Goal: Transaction & Acquisition: Purchase product/service

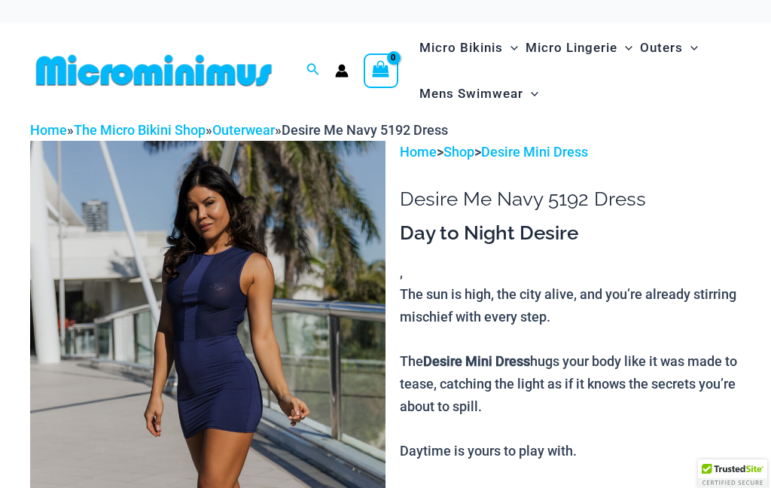
click at [311, 340] on img at bounding box center [207, 407] width 355 height 533
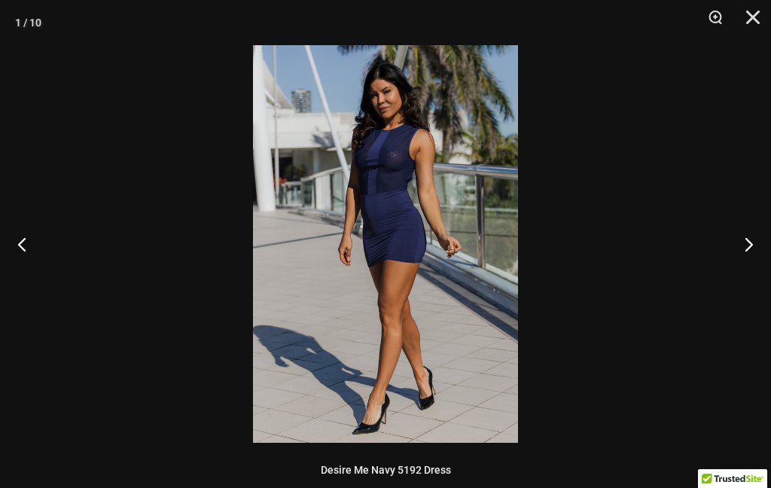
click at [748, 238] on button "Next" at bounding box center [743, 243] width 56 height 75
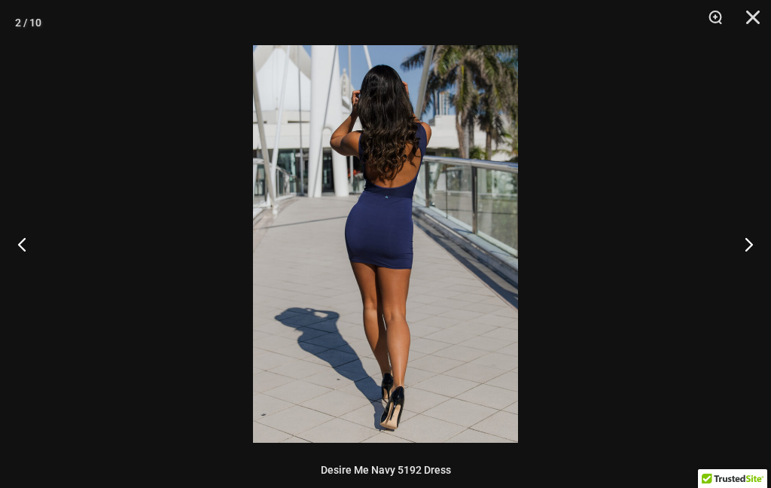
click at [758, 241] on button "Next" at bounding box center [743, 243] width 56 height 75
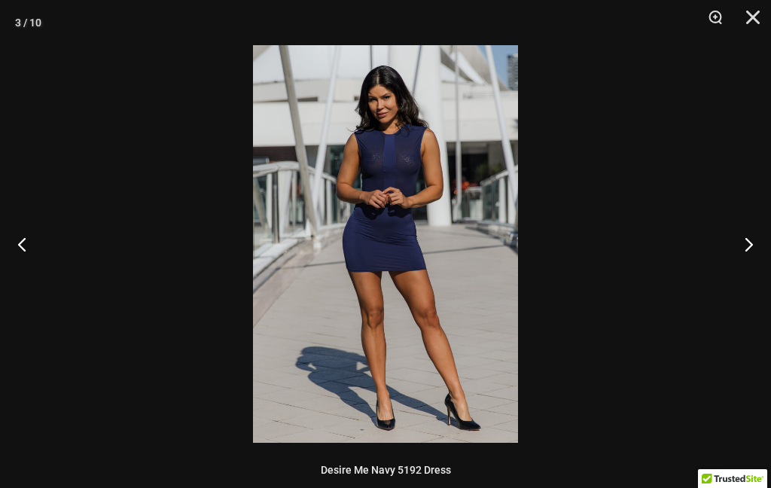
click at [765, 245] on button "Next" at bounding box center [743, 243] width 56 height 75
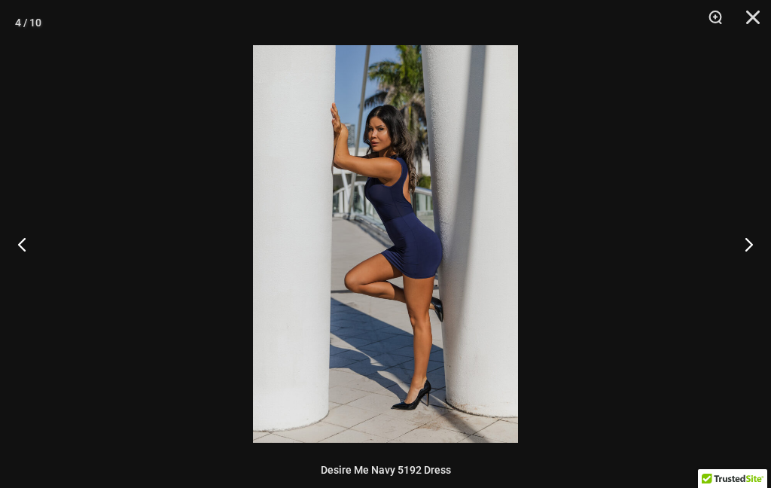
click at [764, 246] on button "Next" at bounding box center [743, 243] width 56 height 75
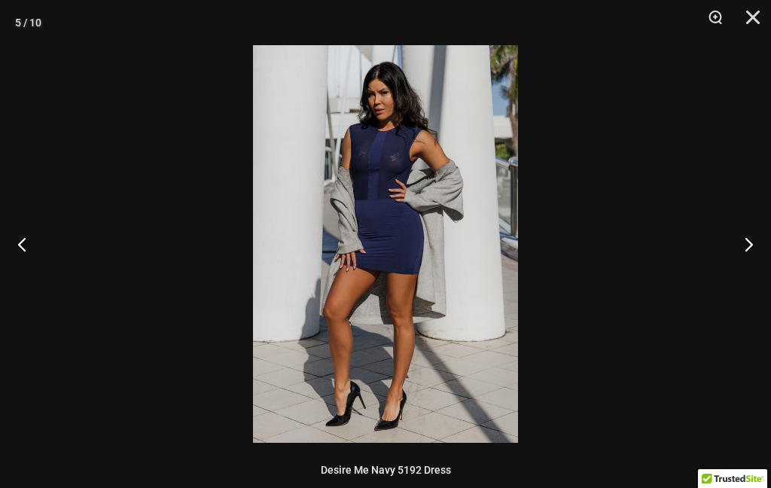
click at [764, 245] on button "Next" at bounding box center [743, 243] width 56 height 75
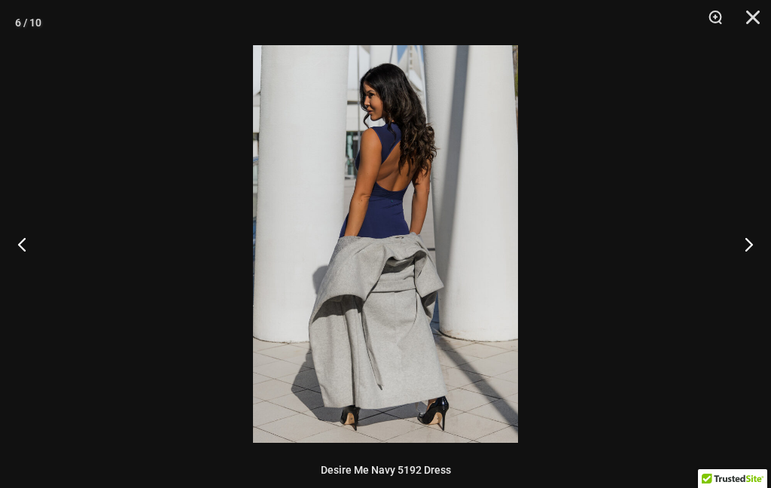
click at [764, 249] on button "Next" at bounding box center [743, 243] width 56 height 75
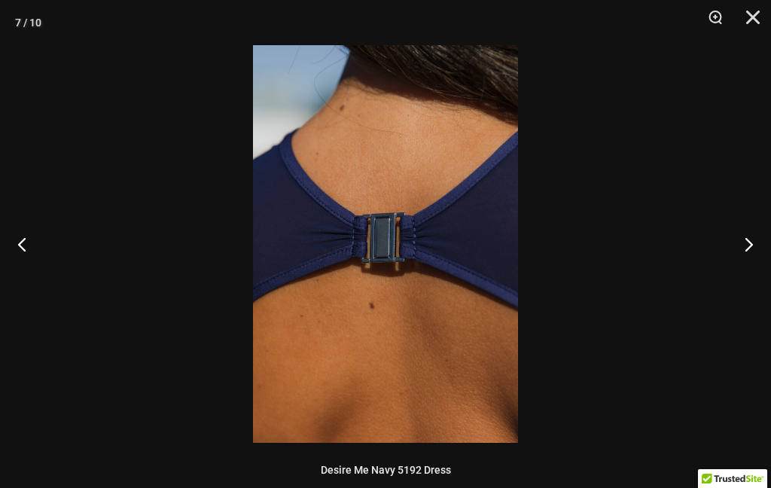
click at [764, 246] on button "Next" at bounding box center [743, 243] width 56 height 75
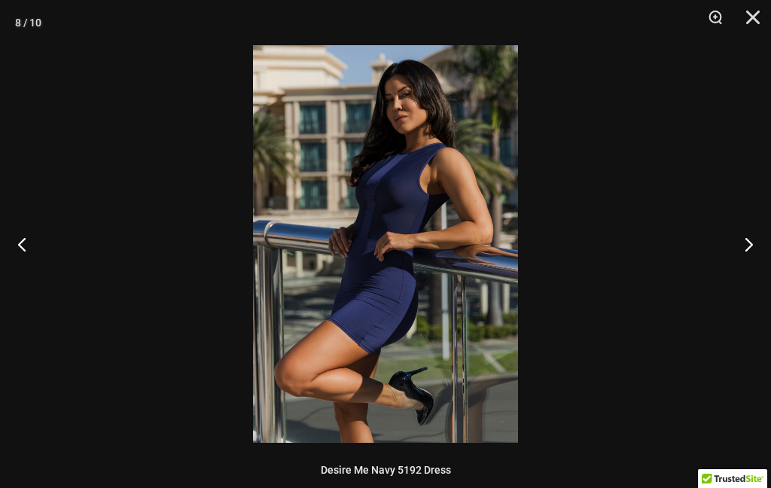
click at [764, 244] on button "Next" at bounding box center [743, 243] width 56 height 75
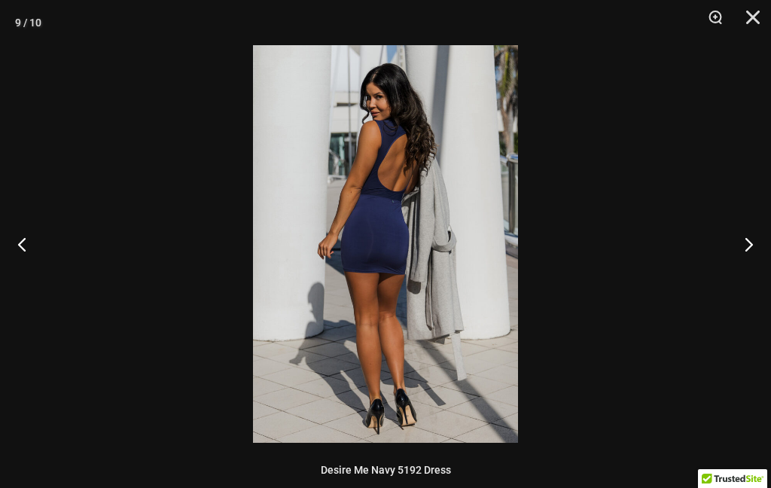
click at [762, 248] on button "Next" at bounding box center [743, 243] width 56 height 75
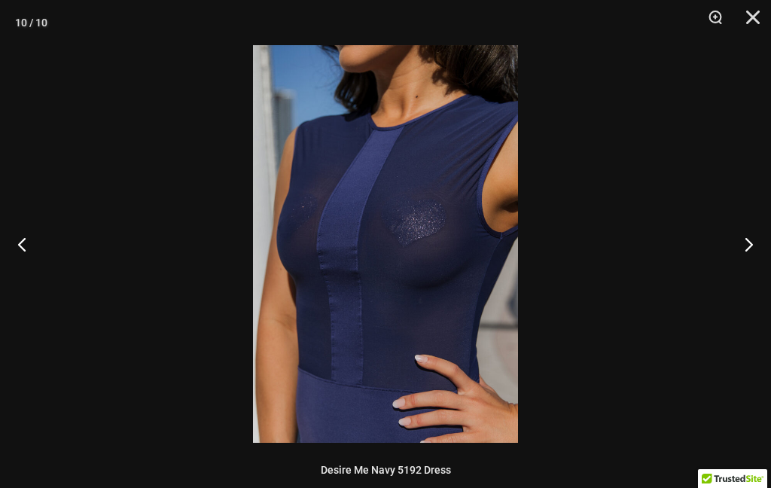
click at [763, 245] on button "Next" at bounding box center [743, 243] width 56 height 75
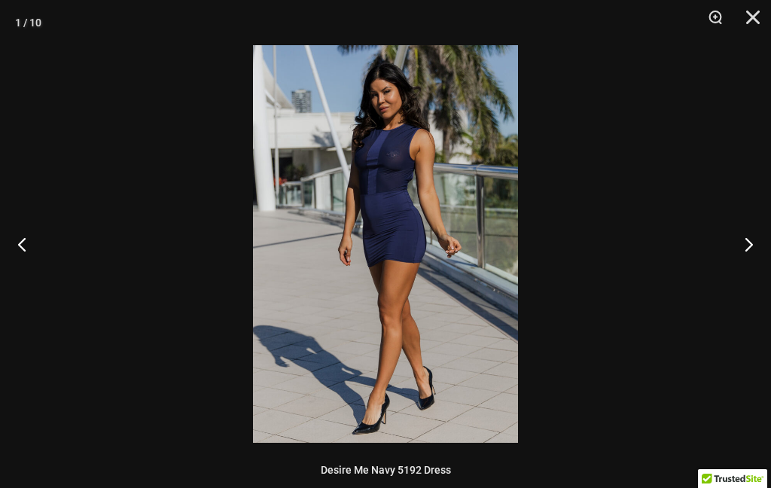
click at [763, 242] on button "Next" at bounding box center [743, 243] width 56 height 75
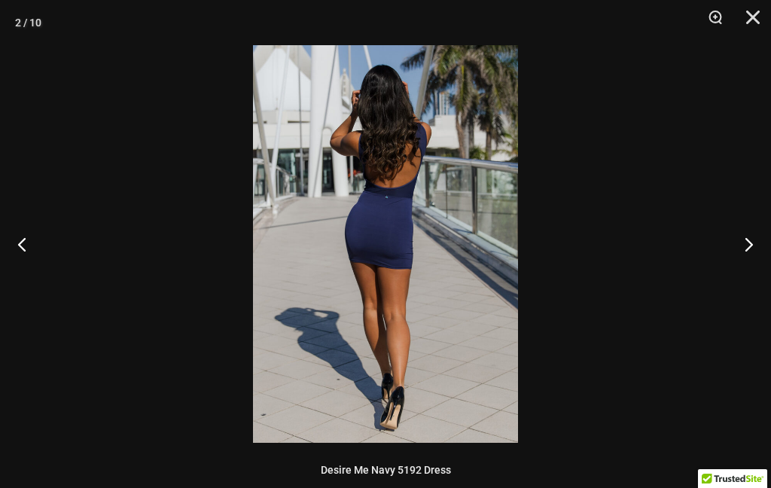
click at [761, 245] on button "Next" at bounding box center [743, 243] width 56 height 75
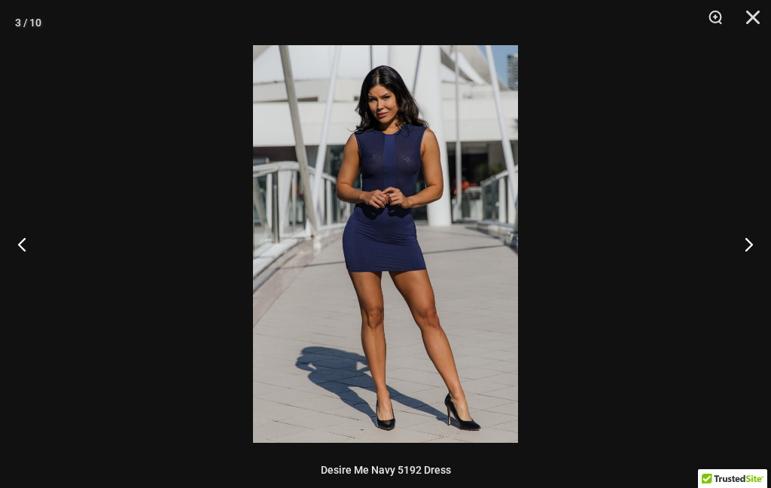
click at [761, 244] on button "Next" at bounding box center [743, 243] width 56 height 75
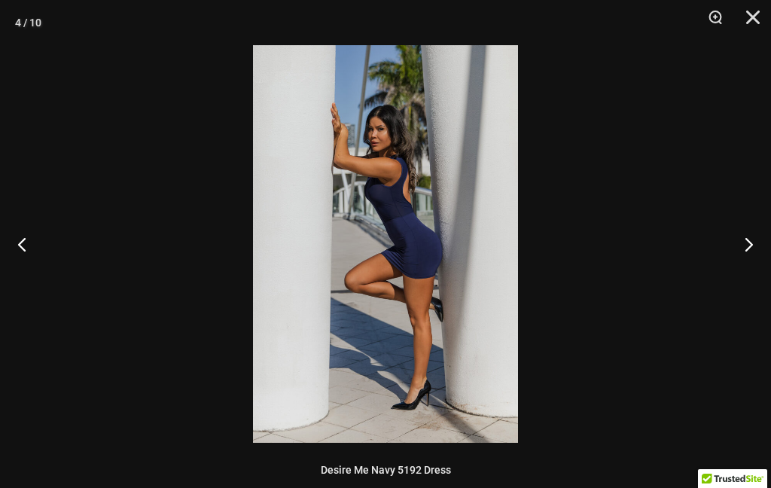
click at [754, 19] on button "Close" at bounding box center [748, 22] width 38 height 45
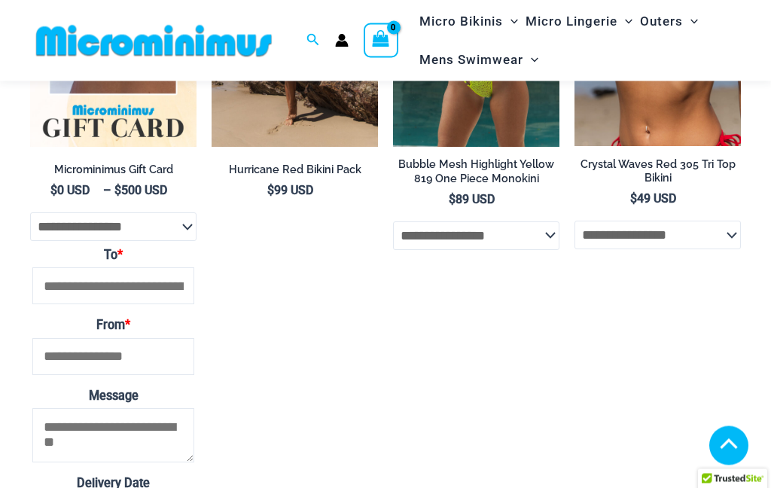
scroll to position [1984, 0]
